Goal: Communication & Community: Participate in discussion

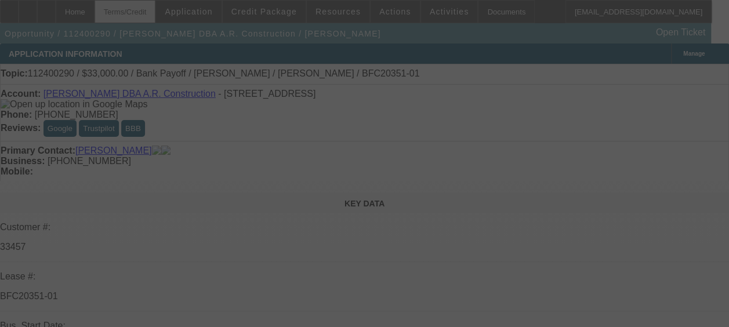
select select "0"
select select "6"
select select "0"
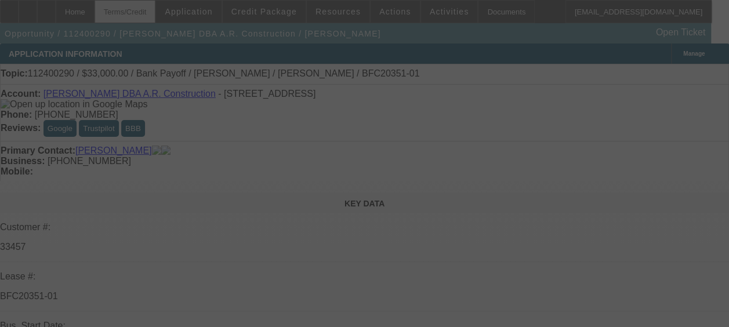
select select "0"
select select "0.1"
select select "4"
select select "0"
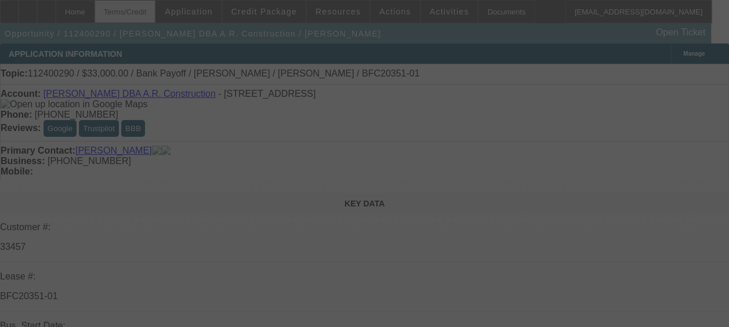
select select "0"
select select "6"
select select "0"
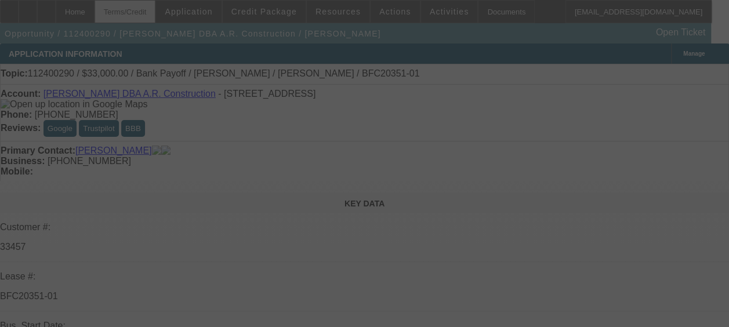
select select "6"
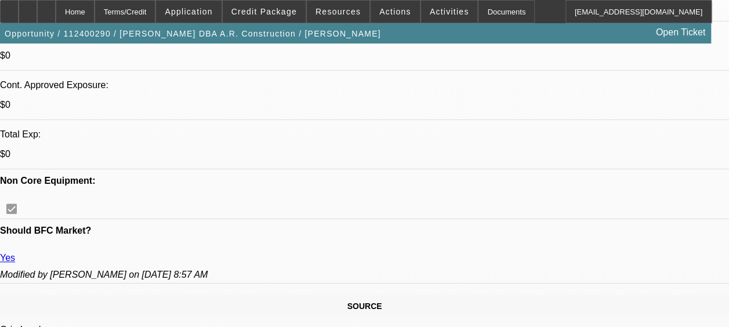
scroll to position [486, 0]
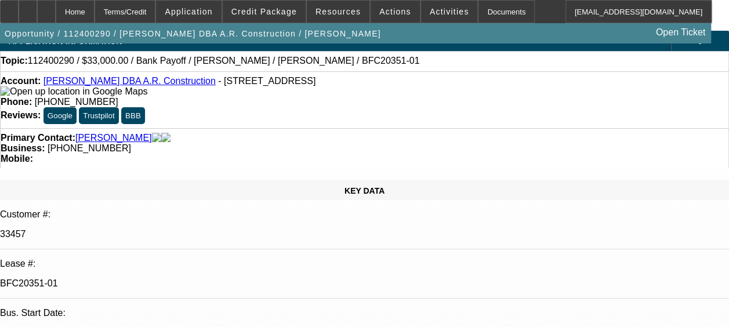
scroll to position [0, 0]
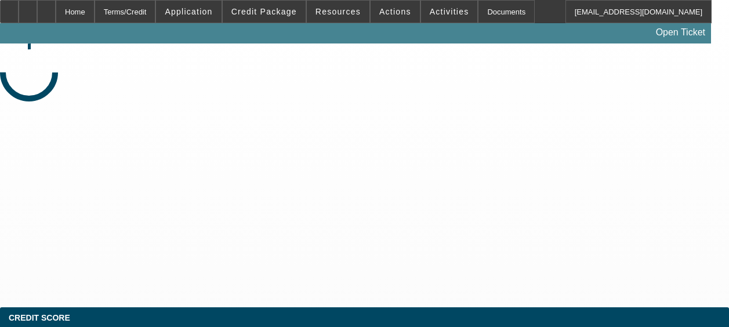
select select "0"
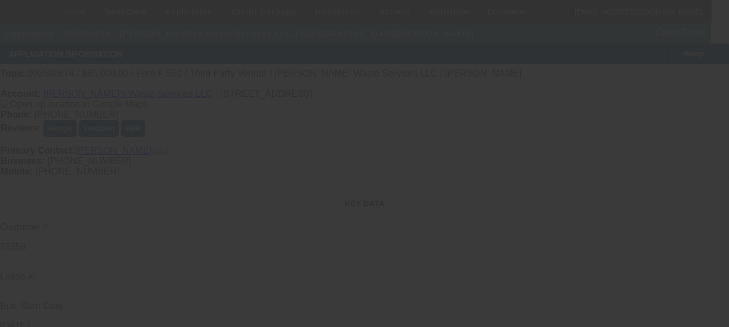
select select "1"
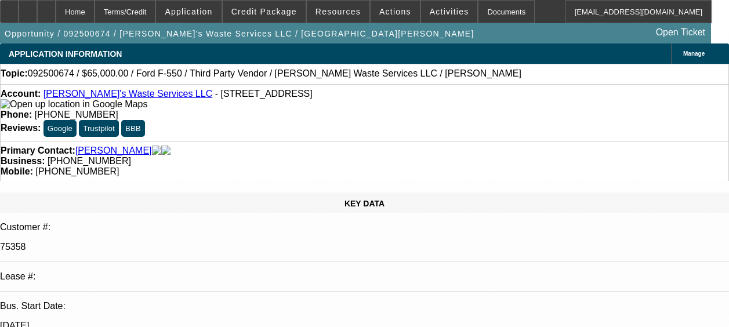
select select "1"
select select "6"
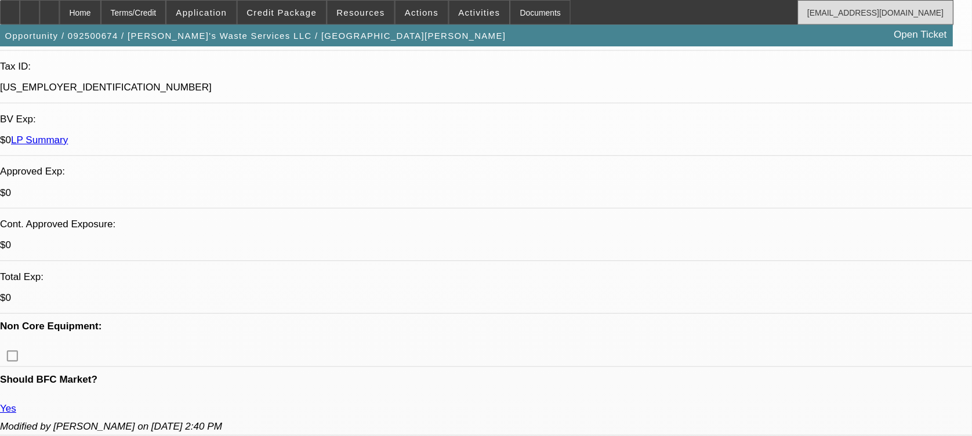
scroll to position [343, 0]
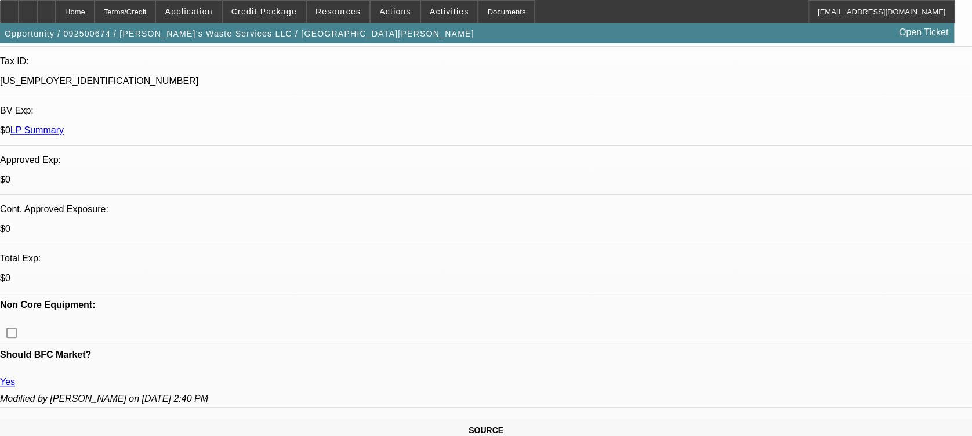
drag, startPoint x: 677, startPoint y: 0, endPoint x: 570, endPoint y: 313, distance: 330.4
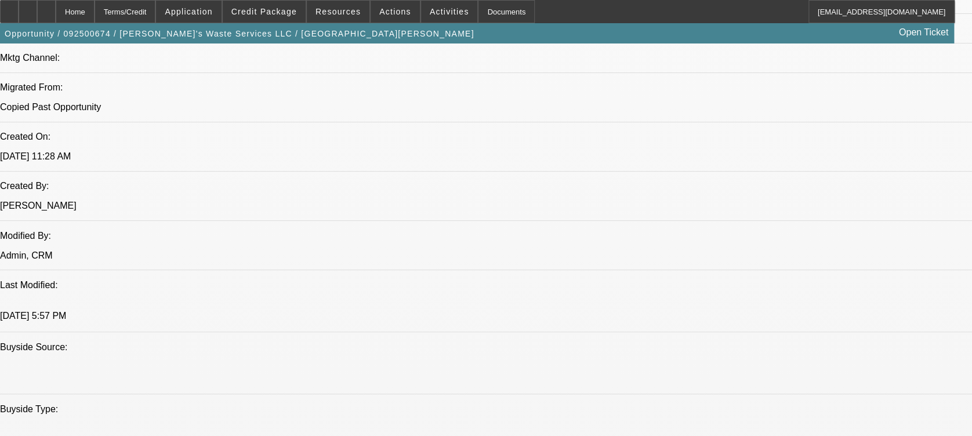
scroll to position [867, 0]
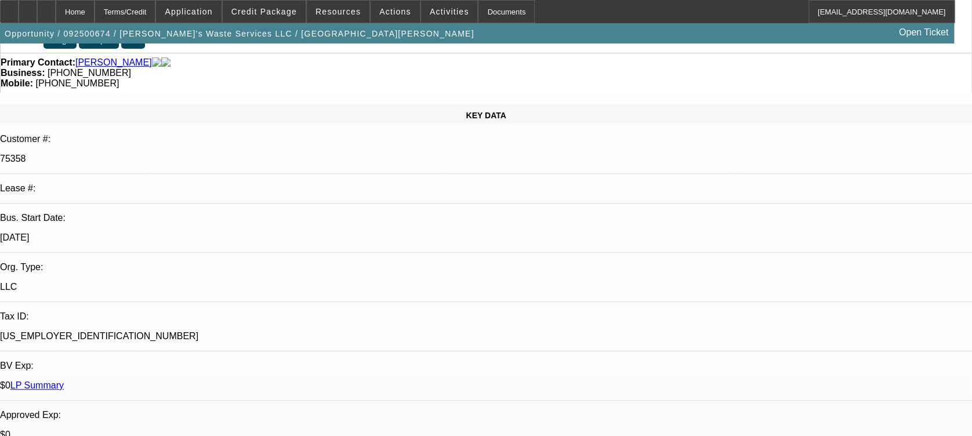
scroll to position [0, 0]
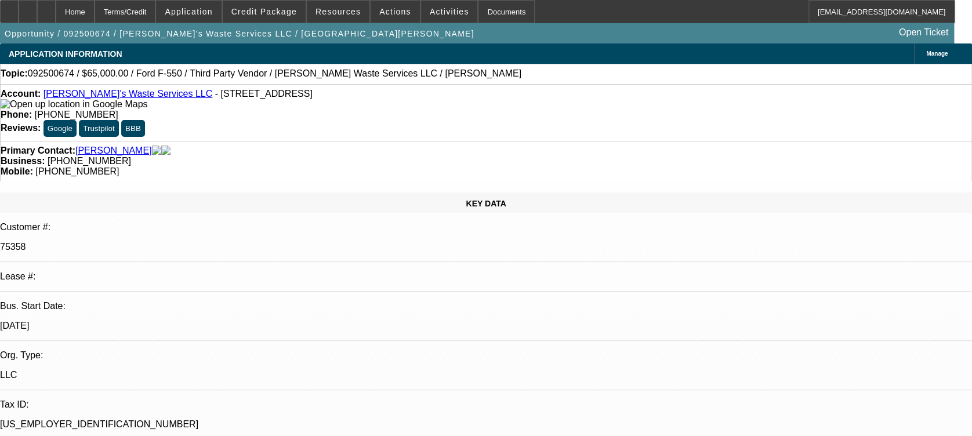
radio input "true"
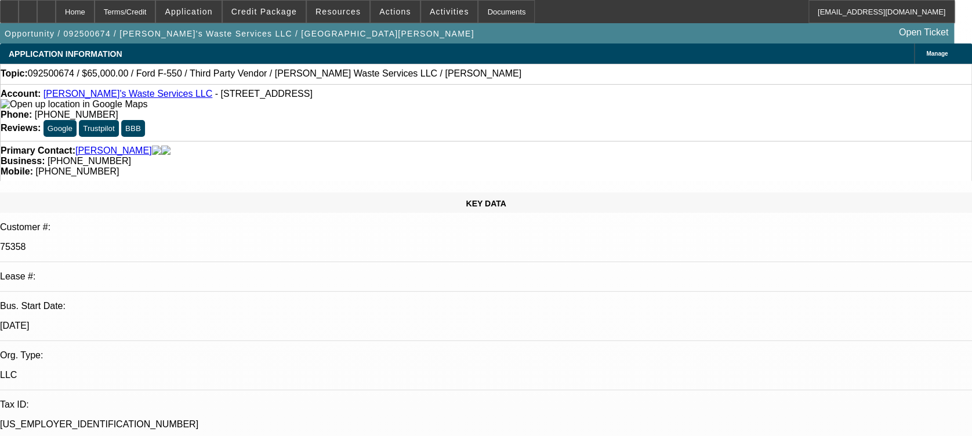
type textarea "Equip quote - banks - SOS - all updated. Used pumper truck - multiple previous …"
radio input "true"
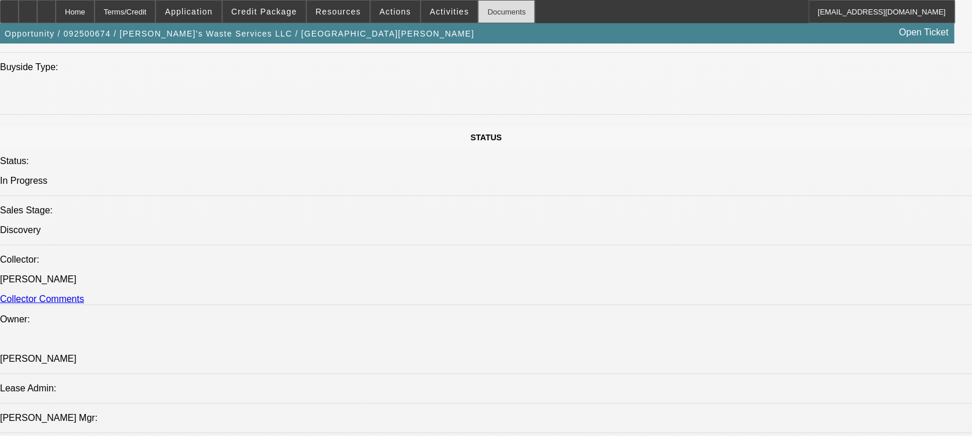
scroll to position [1211, 0]
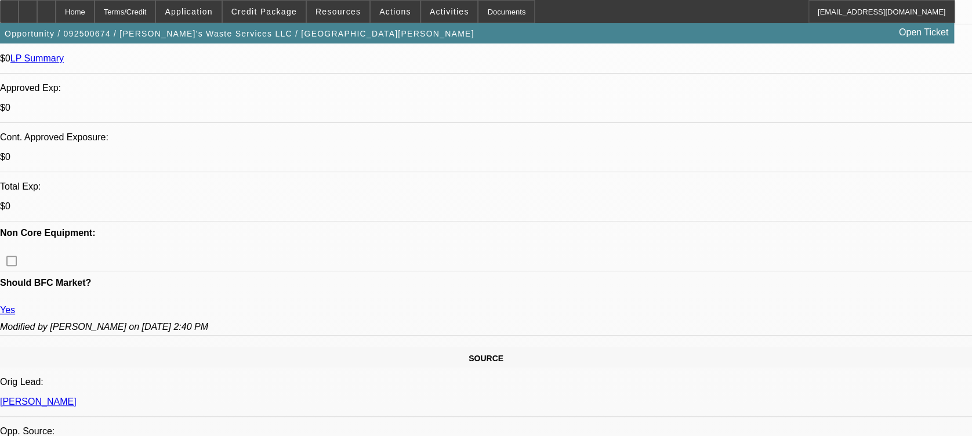
scroll to position [416, 0]
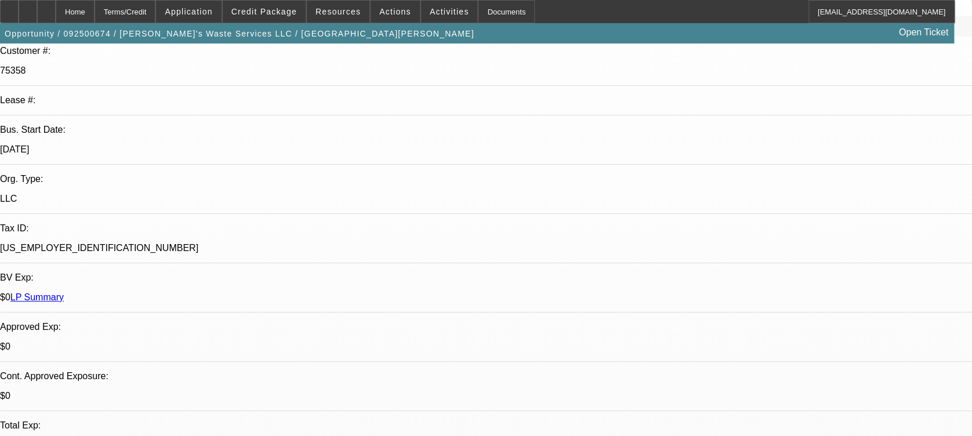
scroll to position [0, 0]
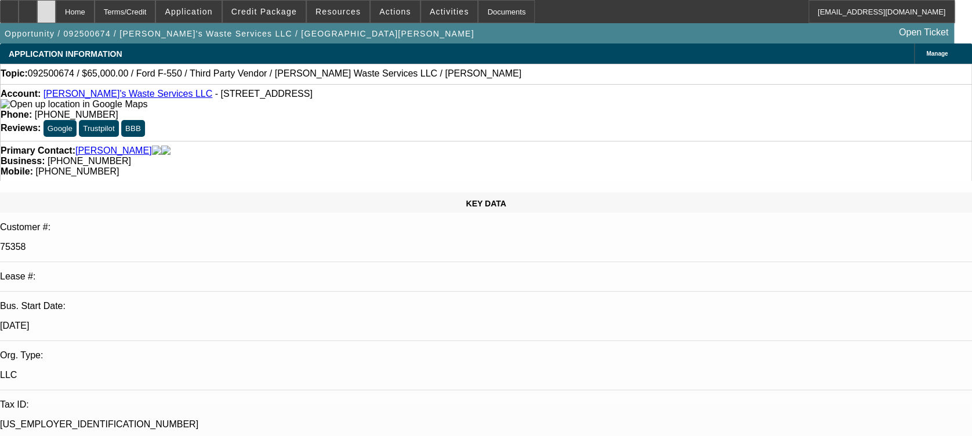
click at [56, 19] on div at bounding box center [46, 11] width 19 height 23
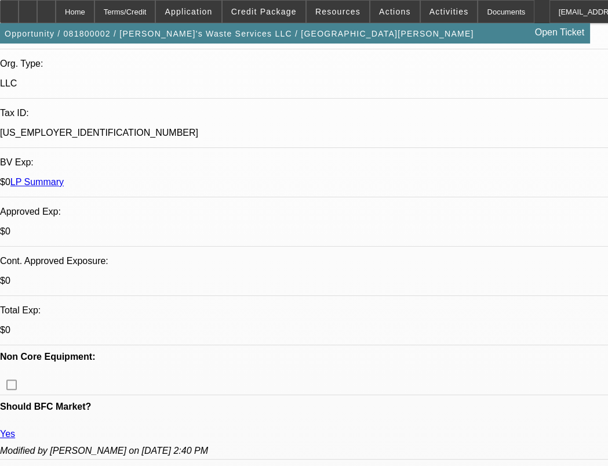
select select "0"
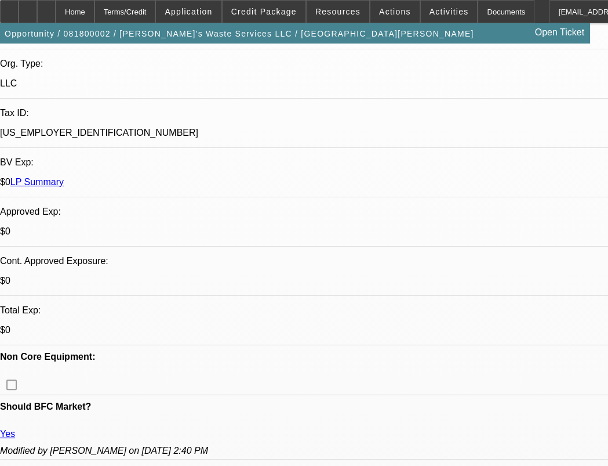
select select "0"
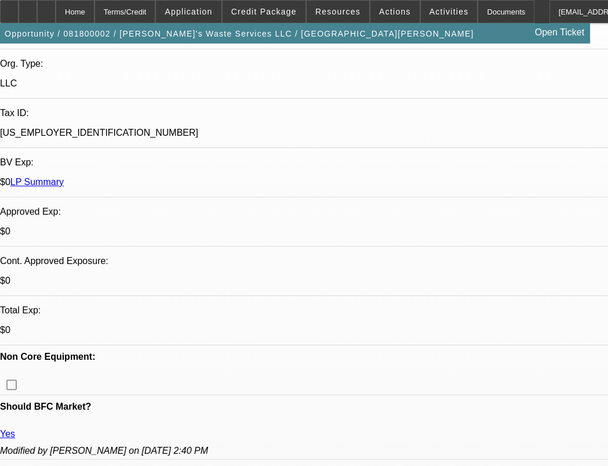
select select "0"
select select "1"
select select "2"
select select "6"
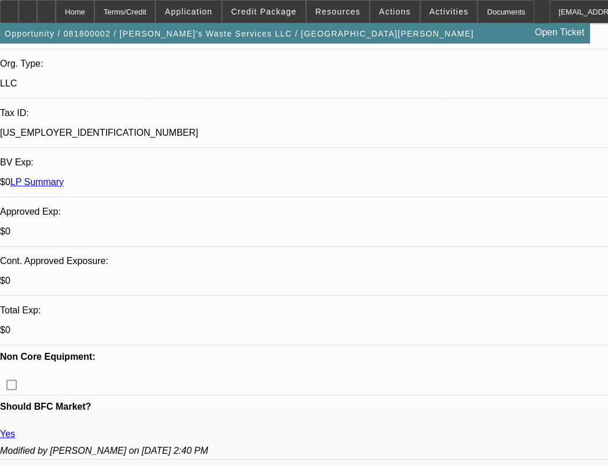
select select "1"
select select "2"
select select "6"
select select "1"
select select "2"
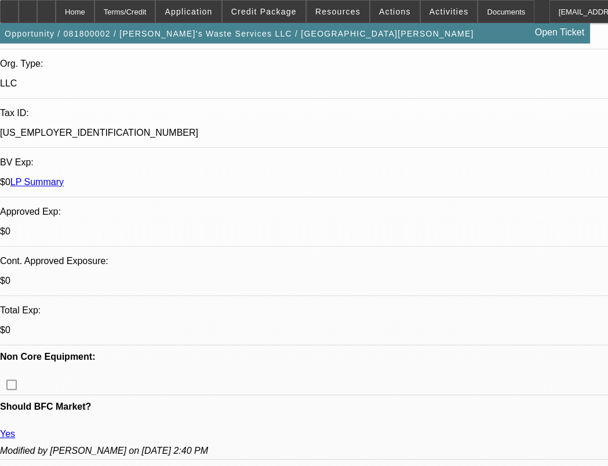
select select "6"
select select "1"
select select "2"
select select "6"
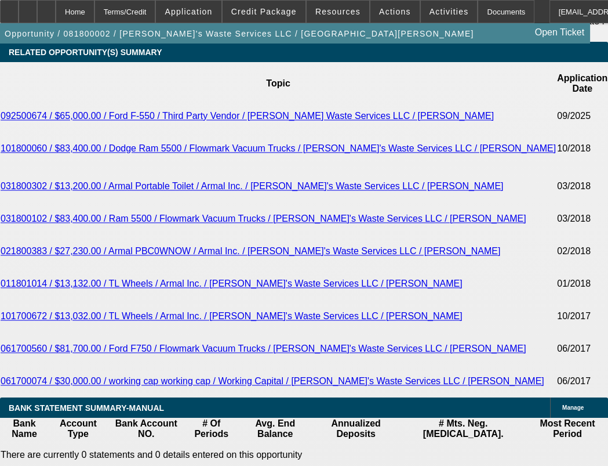
scroll to position [2232, 0]
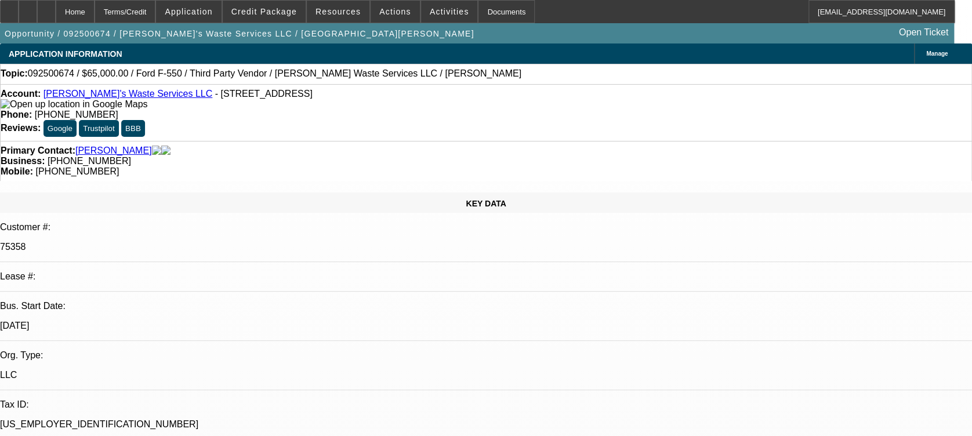
select select "0"
select select "6"
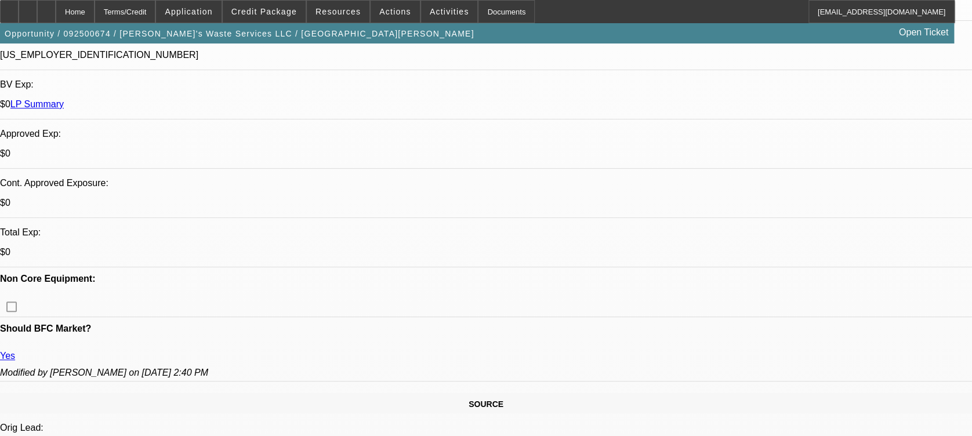
scroll to position [446, 0]
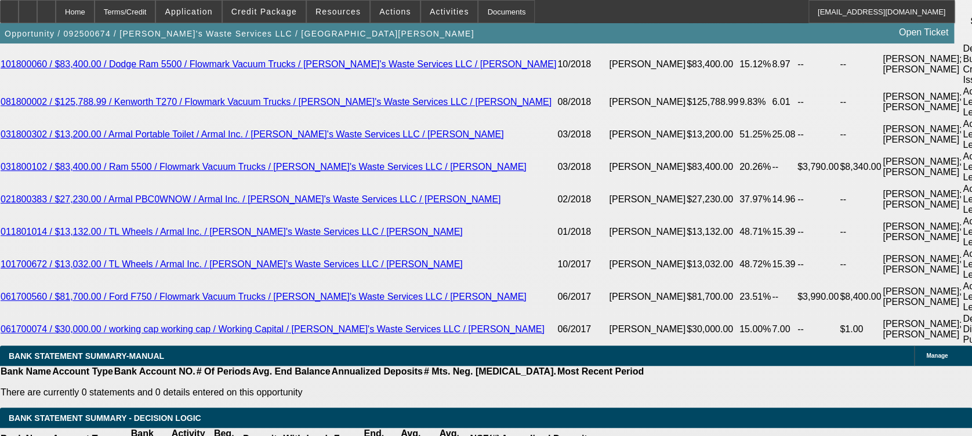
scroll to position [2141, 0]
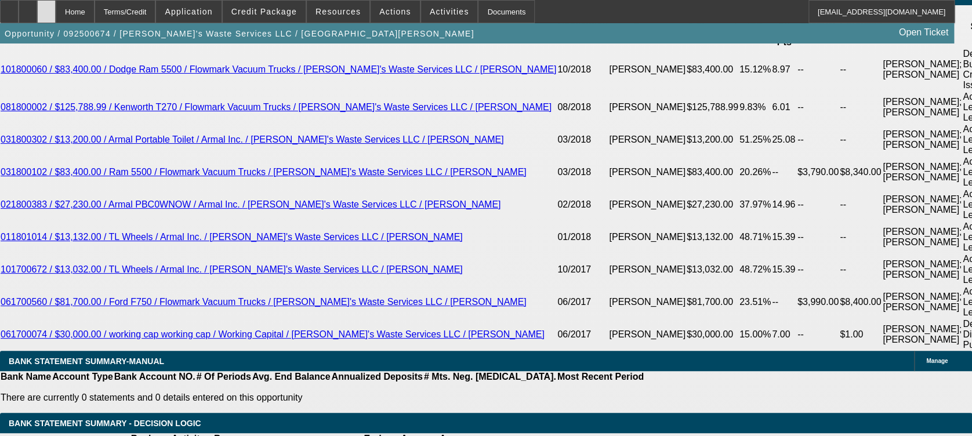
click at [56, 19] on div at bounding box center [46, 11] width 19 height 23
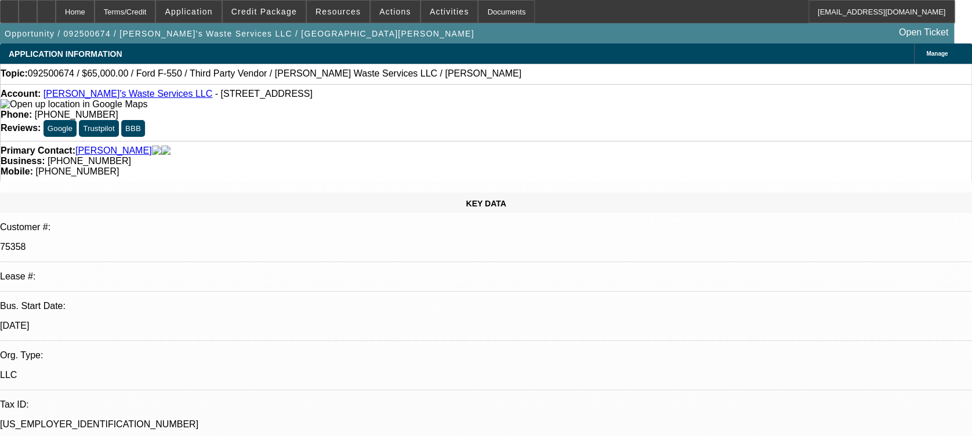
select select "0"
select select "6"
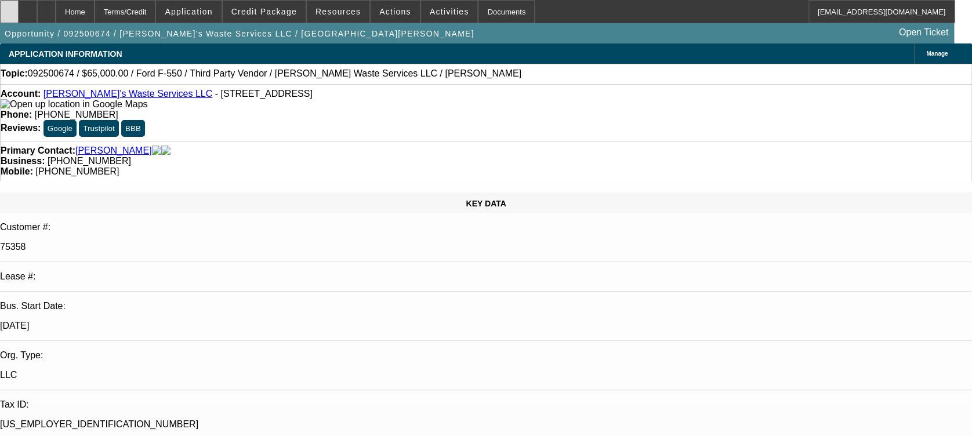
click at [9, 8] on icon at bounding box center [9, 8] width 0 height 0
